Goal: Information Seeking & Learning: Learn about a topic

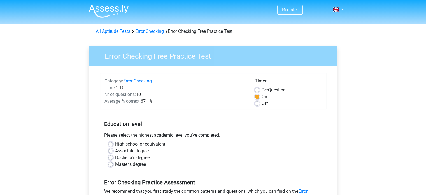
click at [262, 104] on label "Off" at bounding box center [265, 103] width 6 height 7
click at [257, 104] on input "Off" at bounding box center [257, 103] width 4 height 6
radio input "true"
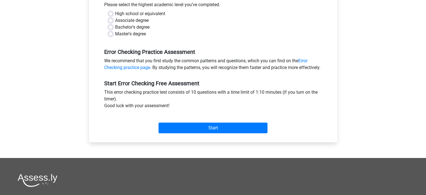
scroll to position [140, 0]
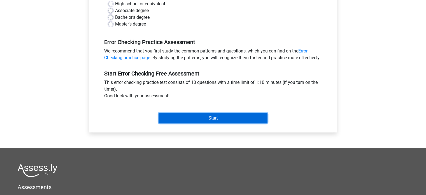
click at [212, 123] on input "Start" at bounding box center [213, 118] width 109 height 11
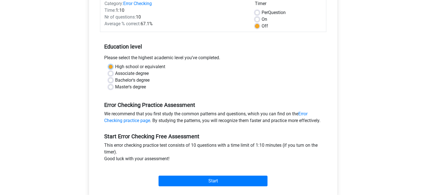
scroll to position [56, 0]
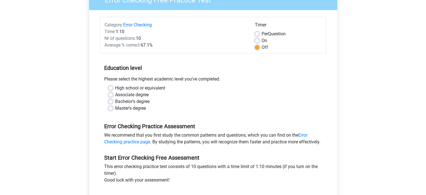
click at [198, 98] on div "Associate degree" at bounding box center [213, 94] width 210 height 7
click at [115, 102] on label "Bachelor's degree" at bounding box center [132, 101] width 34 height 7
click at [110, 102] on input "Bachelor's degree" at bounding box center [110, 101] width 4 height 6
radio input "true"
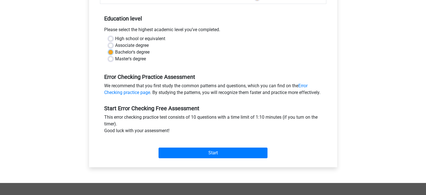
scroll to position [140, 0]
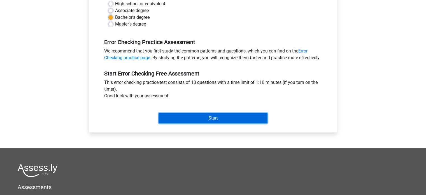
click at [214, 123] on input "Start" at bounding box center [213, 118] width 109 height 11
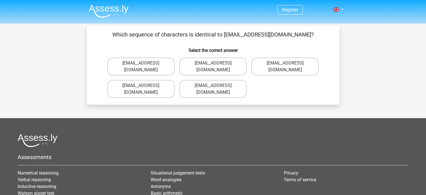
click at [92, 30] on div "Which sequence of characters is identical to [EMAIL_ADDRESS][DOMAIN_NAME]? Sele…" at bounding box center [213, 65] width 253 height 79
click at [114, 41] on div "Which sequence of characters is identical to Evie_Meade@jointmail.com.uk? Selec…" at bounding box center [213, 65] width 248 height 70
drag, startPoint x: 189, startPoint y: 46, endPoint x: 204, endPoint y: 46, distance: 14.9
click at [192, 46] on h6 "Select the correct answer" at bounding box center [213, 48] width 235 height 10
click at [252, 45] on h6 "Select the correct answer" at bounding box center [213, 48] width 235 height 10
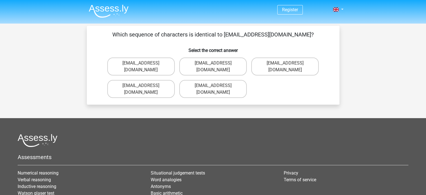
click at [267, 82] on div "Evy_Meade@jointmail.com.uk Evie_Meade@jointmail.com.uk Evie_Meade@joinmail.com.…" at bounding box center [213, 77] width 216 height 45
click at [225, 63] on label "Evie_Meade@jointmail.com.uk" at bounding box center [213, 66] width 68 height 18
click at [217, 63] on input "Evie_Meade@jointmail.com.uk" at bounding box center [215, 65] width 4 height 4
radio input "true"
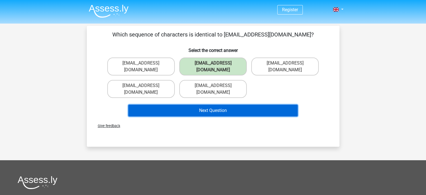
click at [209, 105] on button "Next Question" at bounding box center [213, 111] width 170 height 12
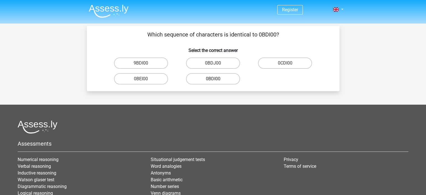
click at [217, 77] on label "0BDI00" at bounding box center [213, 78] width 54 height 11
click at [217, 79] on input "0BDI00" at bounding box center [215, 81] width 4 height 4
radio input "true"
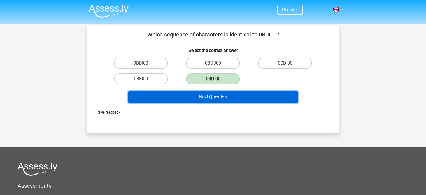
click at [219, 95] on button "Next Question" at bounding box center [213, 97] width 170 height 12
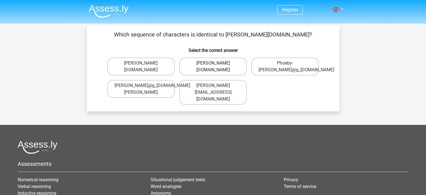
click at [212, 68] on label "Phoebe-Patterson@g_mail.gr" at bounding box center [213, 66] width 68 height 18
click at [213, 67] on input "Phoebe-Patterson@g_mail.gr" at bounding box center [215, 65] width 4 height 4
radio input "true"
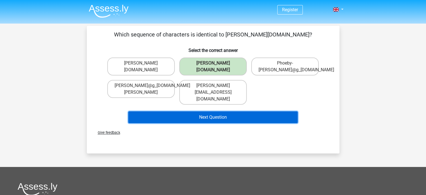
click at [221, 111] on button "Next Question" at bounding box center [213, 117] width 170 height 12
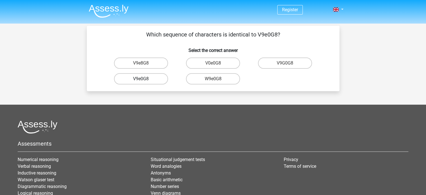
click at [150, 80] on label "V9e0G8" at bounding box center [141, 78] width 54 height 11
click at [145, 80] on input "V9e0G8" at bounding box center [143, 81] width 4 height 4
radio input "true"
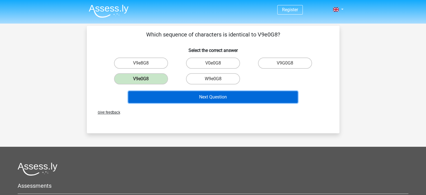
click at [199, 96] on button "Next Question" at bounding box center [213, 97] width 170 height 12
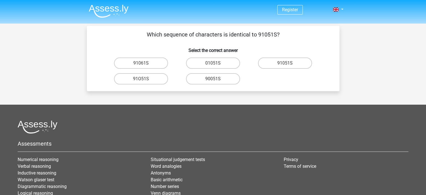
click at [286, 65] on input "91051S" at bounding box center [287, 65] width 4 height 4
radio input "true"
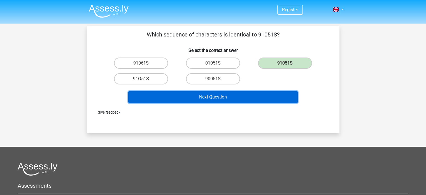
click at [217, 97] on button "Next Question" at bounding box center [213, 97] width 170 height 12
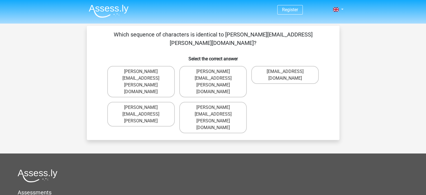
scroll to position [26, 0]
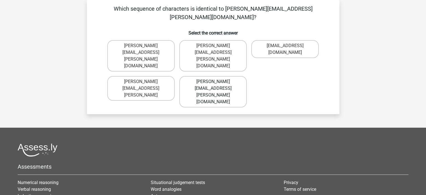
click at [211, 76] on label "Connor.Paterson@mailme.com" at bounding box center [213, 91] width 68 height 31
click at [213, 82] on input "Connor.Paterson@mailme.com" at bounding box center [215, 84] width 4 height 4
radio input "true"
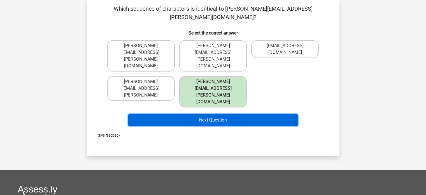
click at [207, 114] on button "Next Question" at bounding box center [213, 120] width 170 height 12
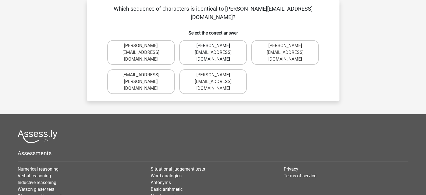
click at [216, 44] on label "Ava-Carroll@mailme.uk.com" at bounding box center [213, 52] width 68 height 25
click at [216, 46] on input "Ava-Carroll@mailme.uk.com" at bounding box center [215, 48] width 4 height 4
radio input "true"
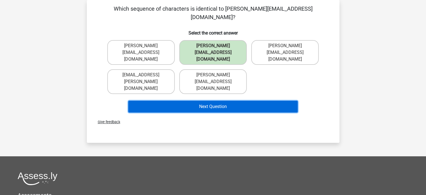
click at [210, 101] on button "Next Question" at bounding box center [213, 107] width 170 height 12
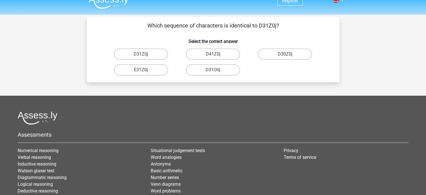
scroll to position [0, 0]
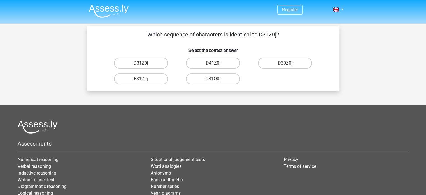
click at [145, 63] on label "D31Z0j" at bounding box center [141, 62] width 54 height 11
click at [145, 63] on input "D31Z0j" at bounding box center [143, 65] width 4 height 4
radio input "true"
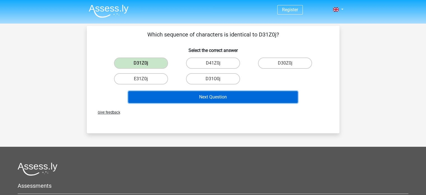
click at [217, 96] on button "Next Question" at bounding box center [213, 97] width 170 height 12
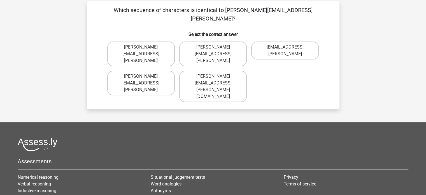
scroll to position [26, 0]
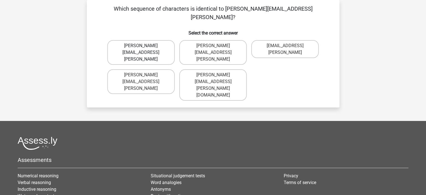
click at [147, 40] on label "Arthur.Bradley@mailme.coo" at bounding box center [141, 52] width 68 height 25
click at [145, 46] on input "Arthur.Bradley@mailme.coo" at bounding box center [143, 48] width 4 height 4
radio input "true"
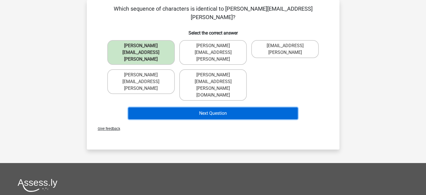
click at [205, 107] on button "Next Question" at bounding box center [213, 113] width 170 height 12
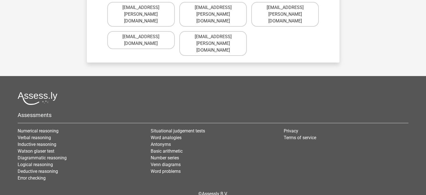
scroll to position [64, 0]
click at [45, 135] on link "Verbal reasoning" at bounding box center [34, 137] width 33 height 5
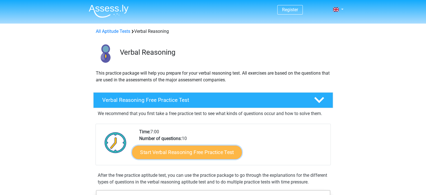
click at [190, 154] on link "Start Verbal Reasoning Free Practice Test" at bounding box center [187, 151] width 110 height 13
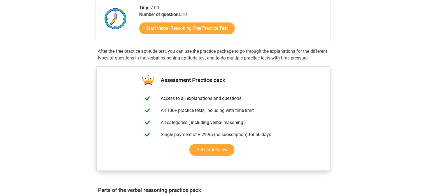
scroll to position [71, 0]
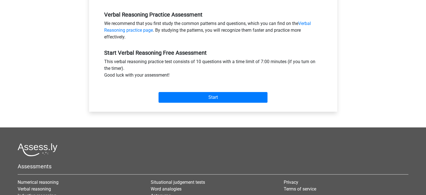
scroll to position [168, 0]
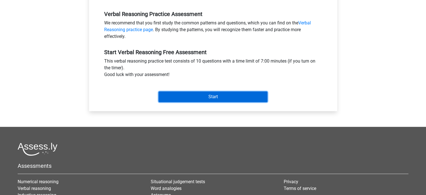
click at [220, 98] on input "Start" at bounding box center [213, 96] width 109 height 11
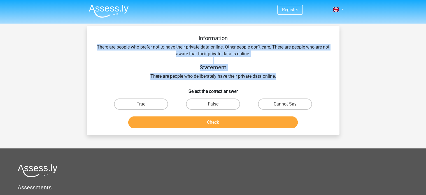
drag, startPoint x: 100, startPoint y: 47, endPoint x: 283, endPoint y: 74, distance: 184.4
click at [283, 74] on div "Information There are people who prefer not to have their private data online. …" at bounding box center [213, 57] width 235 height 45
copy div "There are people who prefer not to have their private data online. Other people…"
click at [282, 103] on label "Cannot Say" at bounding box center [285, 103] width 54 height 11
click at [285, 104] on input "Cannot Say" at bounding box center [287, 106] width 4 height 4
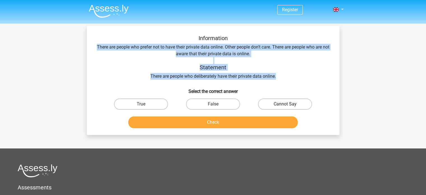
radio input "true"
click at [282, 103] on label "Cannot Say" at bounding box center [285, 103] width 54 height 11
click at [285, 104] on input "Cannot Say" at bounding box center [287, 106] width 4 height 4
click at [274, 101] on label "Cannot Say" at bounding box center [285, 103] width 54 height 11
click at [285, 104] on input "Cannot Say" at bounding box center [287, 106] width 4 height 4
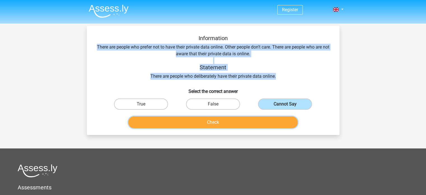
click at [199, 122] on button "Check" at bounding box center [213, 122] width 170 height 12
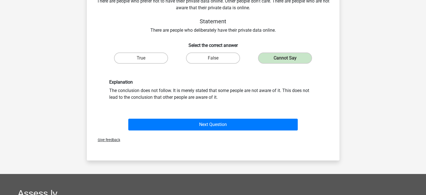
scroll to position [56, 0]
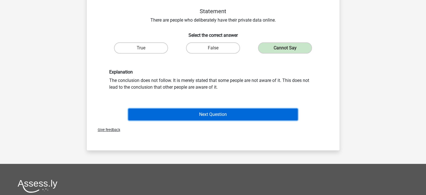
click at [219, 115] on button "Next Question" at bounding box center [213, 114] width 170 height 12
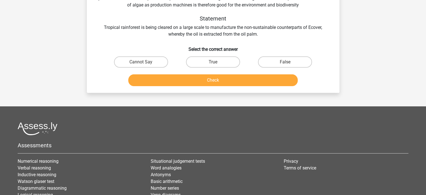
scroll to position [0, 0]
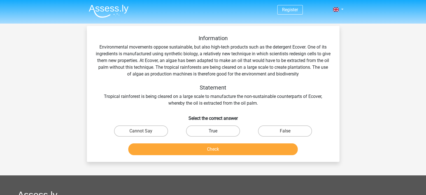
click at [213, 130] on label "True" at bounding box center [213, 130] width 54 height 11
click at [213, 131] on input "True" at bounding box center [215, 133] width 4 height 4
radio input "true"
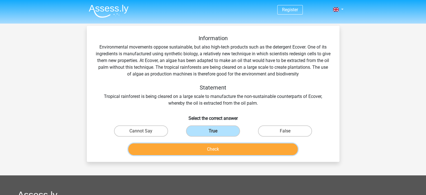
click at [211, 149] on button "Check" at bounding box center [213, 149] width 170 height 12
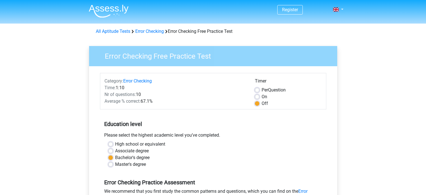
scroll to position [140, 0]
